Goal: Task Accomplishment & Management: Use online tool/utility

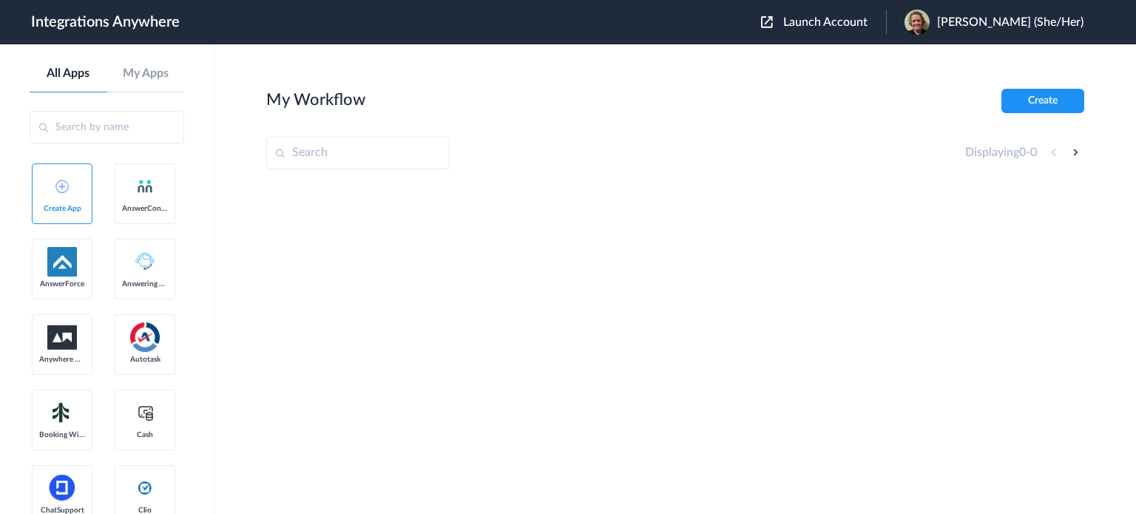
click at [834, 26] on span "Launch Account" at bounding box center [826, 22] width 84 height 12
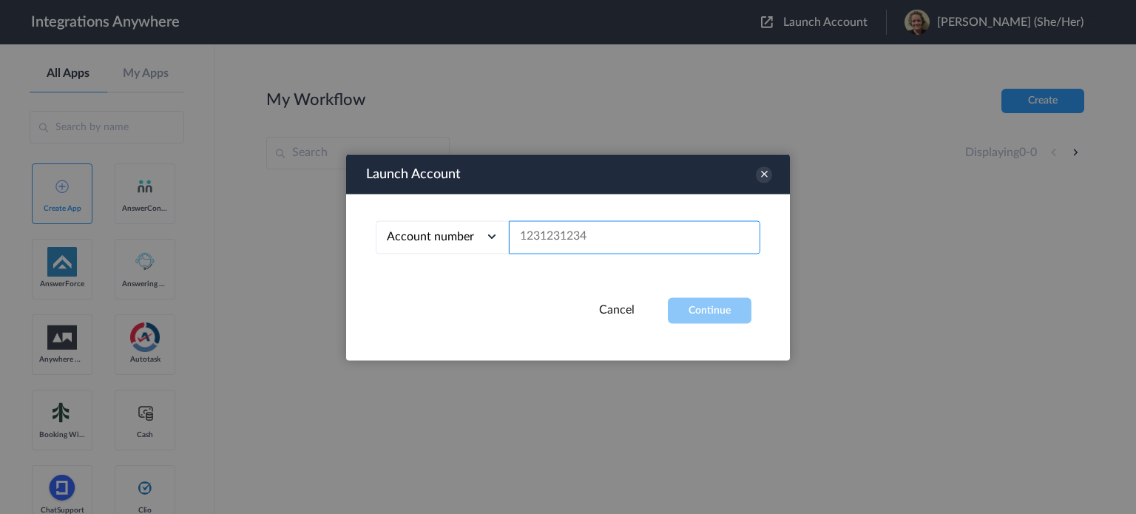
paste input "8777569295"
click at [722, 317] on button "Continue" at bounding box center [710, 310] width 84 height 26
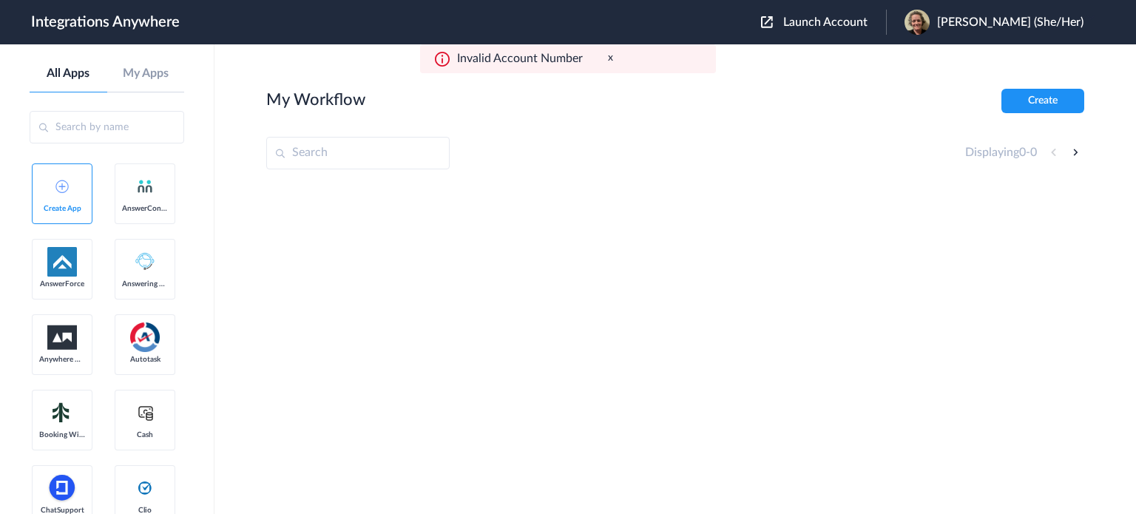
click at [830, 22] on span "Launch Account" at bounding box center [826, 22] width 84 height 12
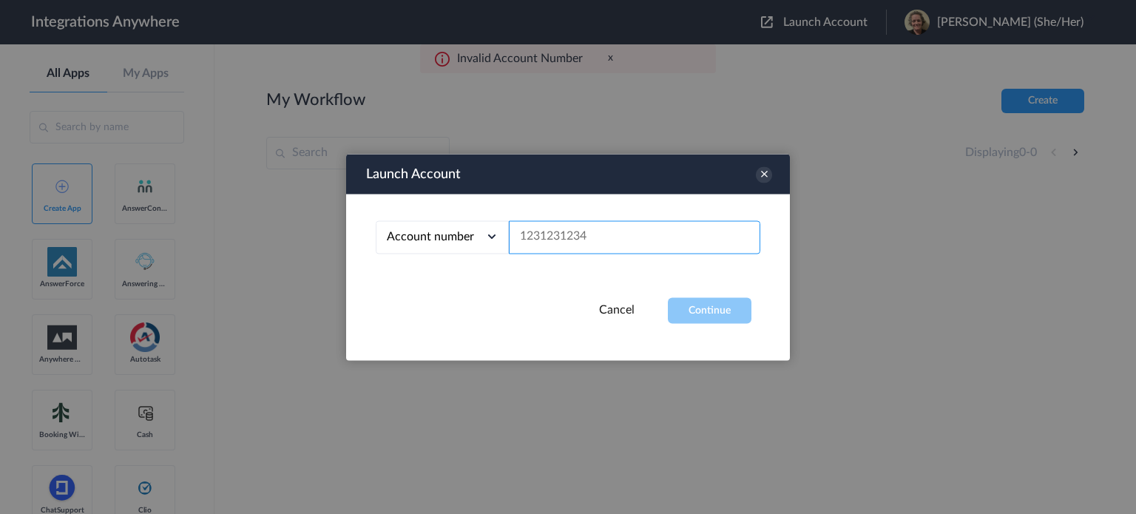
paste input "9102402264"
click at [687, 312] on button "Continue" at bounding box center [710, 310] width 84 height 26
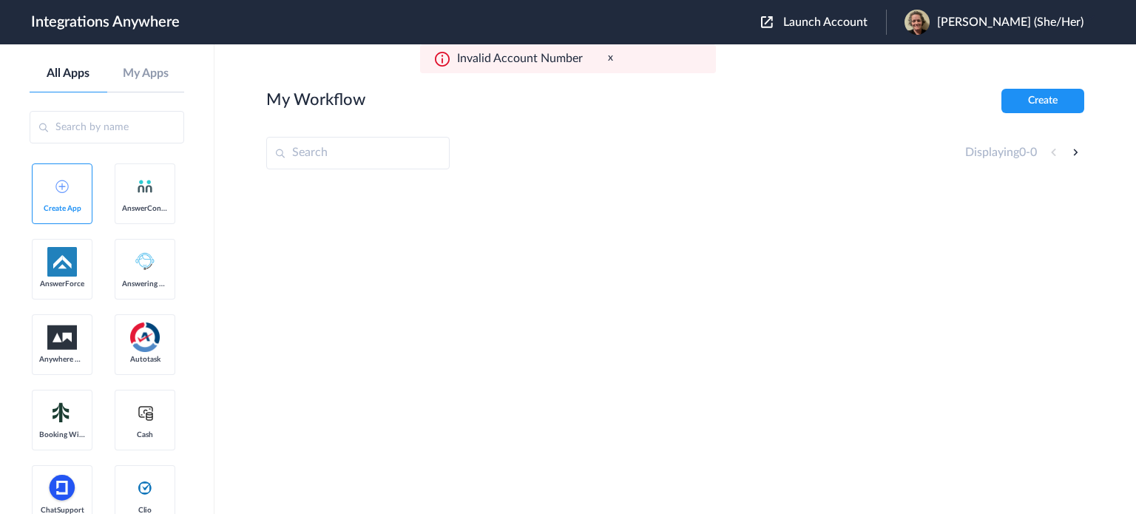
click at [858, 13] on div "Launch Account [PERSON_NAME] (She/Her) My Account Logout" at bounding box center [929, 22] width 337 height 25
click at [849, 22] on span "Launch Account" at bounding box center [826, 22] width 84 height 12
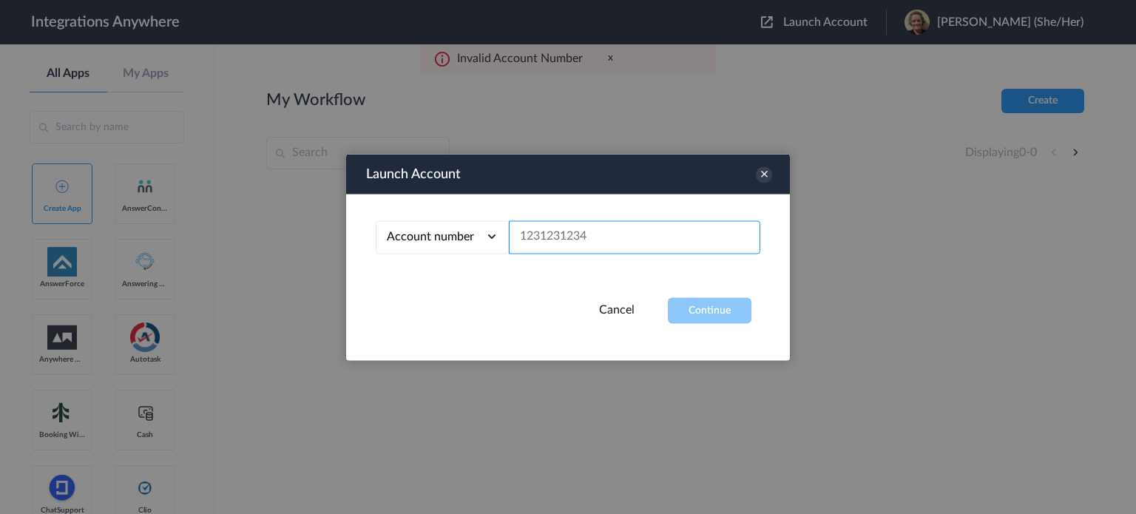
paste input "8665499591"
click at [690, 318] on button "Continue" at bounding box center [710, 310] width 84 height 26
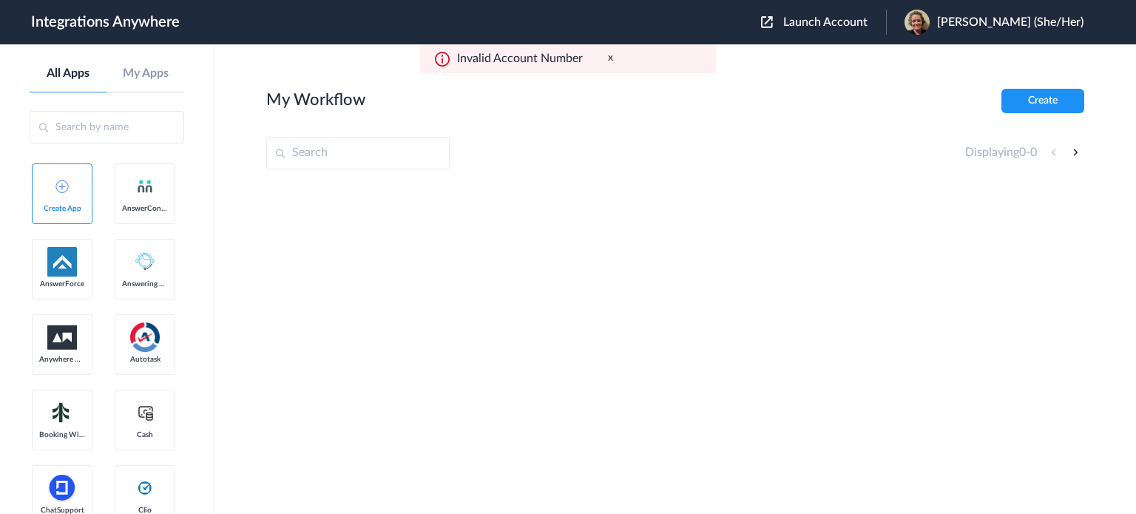
click at [860, 21] on span "Launch Account" at bounding box center [826, 22] width 84 height 12
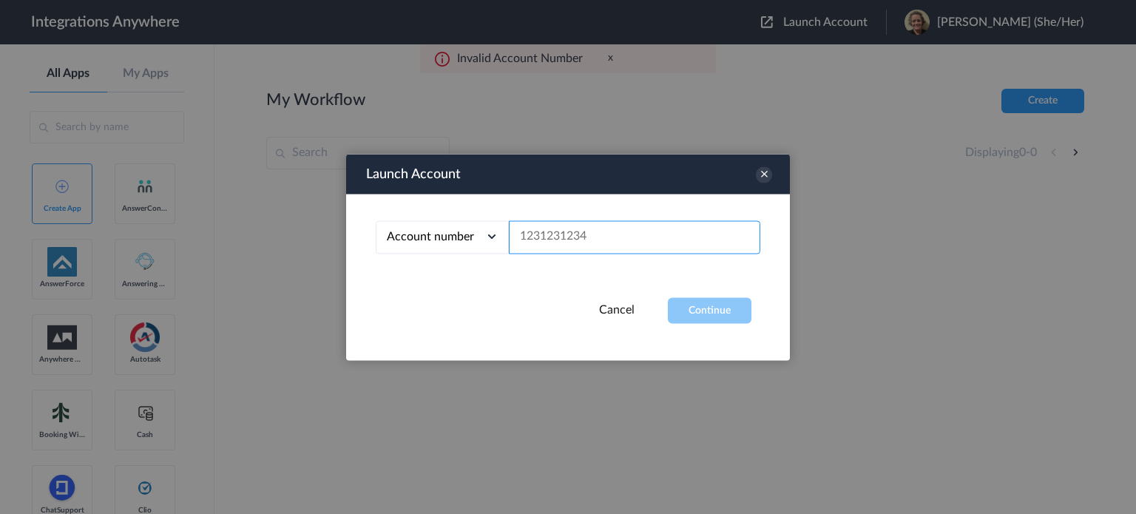
paste input "8284071917"
click at [697, 309] on button "Continue" at bounding box center [710, 310] width 84 height 26
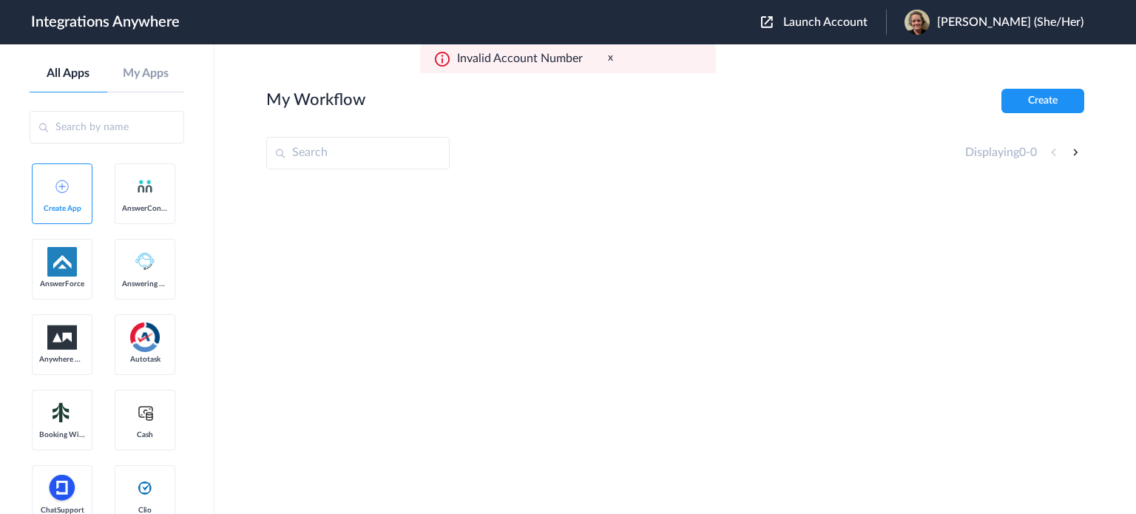
click at [841, 18] on span "Launch Account" at bounding box center [826, 22] width 84 height 12
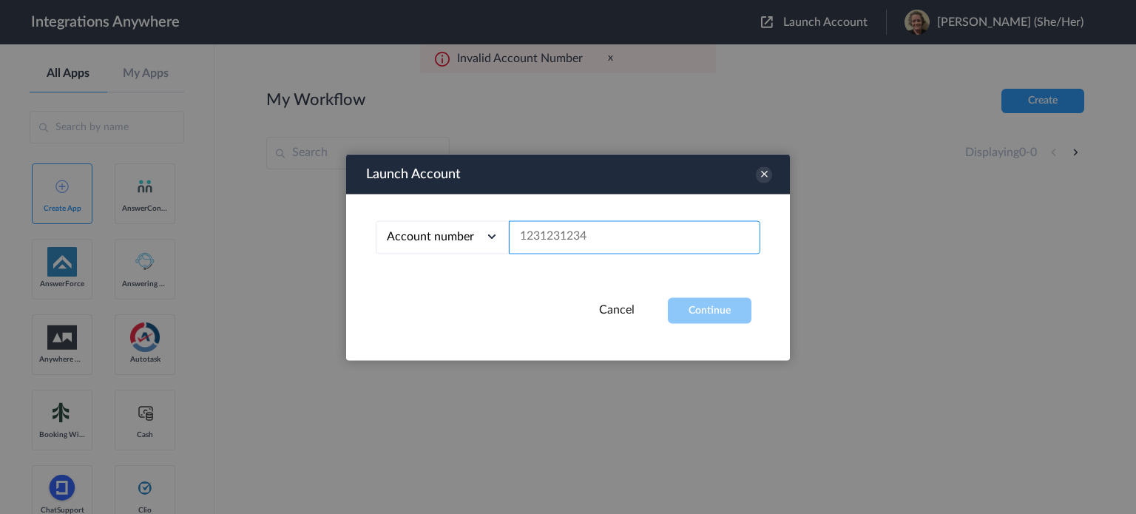
paste input "8662323877"
type input "8662323877"
click at [710, 310] on button "Continue" at bounding box center [710, 310] width 84 height 26
